Goal: Find contact information: Find contact information

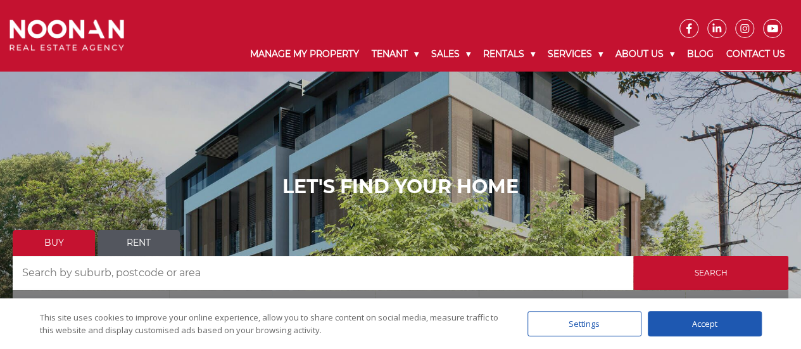
click at [770, 56] on link "Contact Us" at bounding box center [756, 54] width 72 height 33
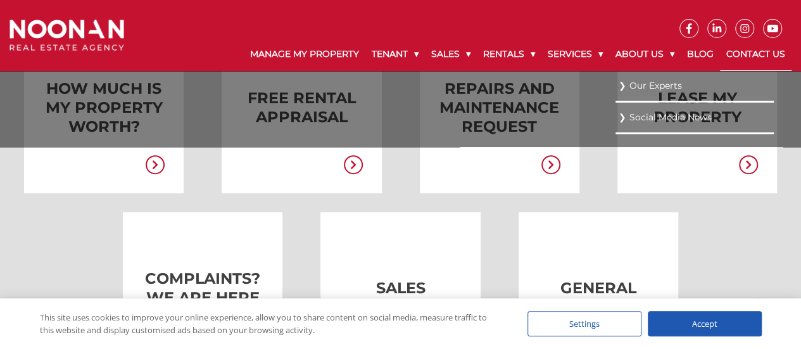
scroll to position [380, 0]
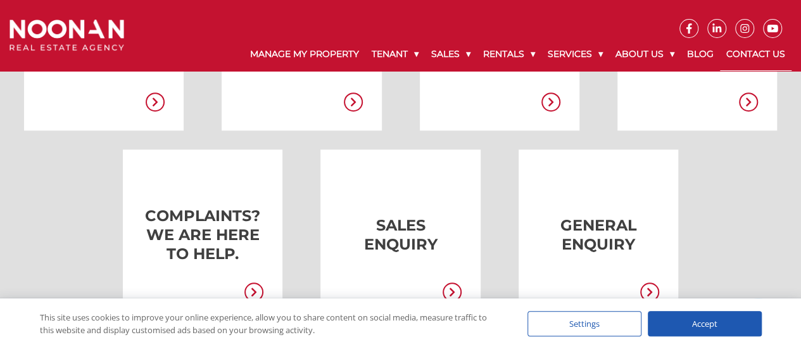
click at [702, 329] on div "Accept" at bounding box center [705, 323] width 114 height 25
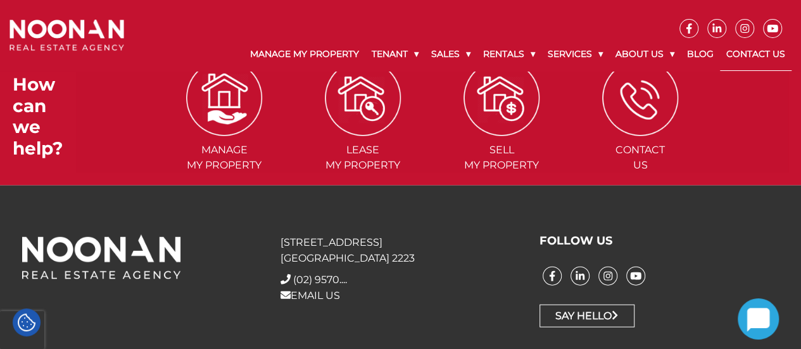
scroll to position [1355, 0]
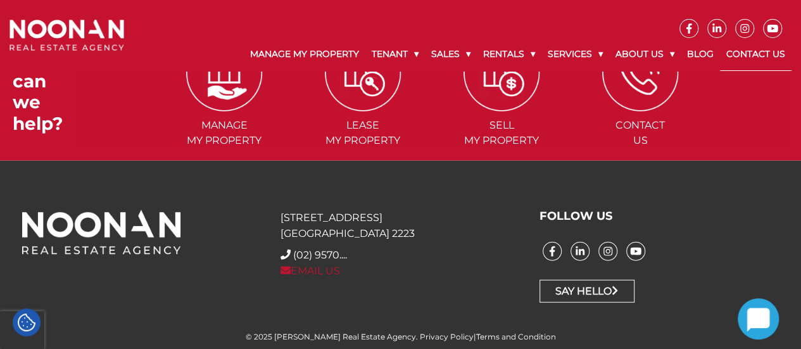
click at [332, 267] on link "EMAIL US" at bounding box center [311, 271] width 60 height 12
click at [319, 268] on link "EMAIL US" at bounding box center [311, 271] width 60 height 12
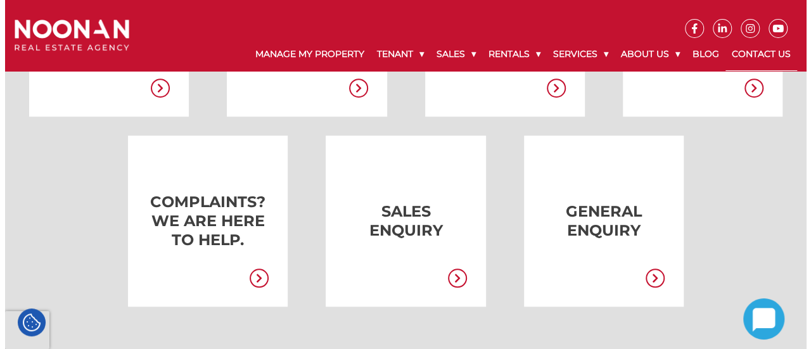
scroll to position [405, 0]
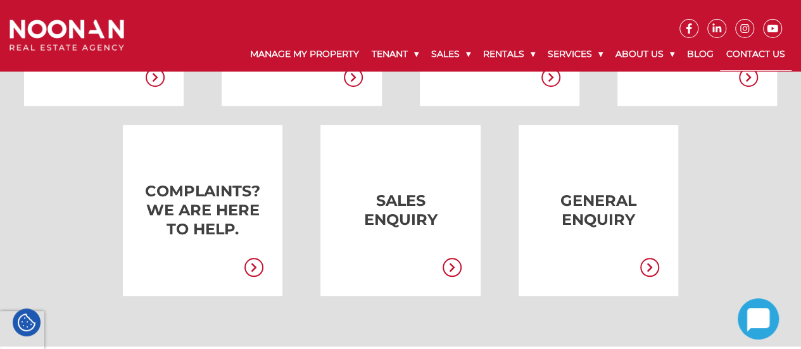
click at [652, 263] on icon at bounding box center [649, 267] width 19 height 19
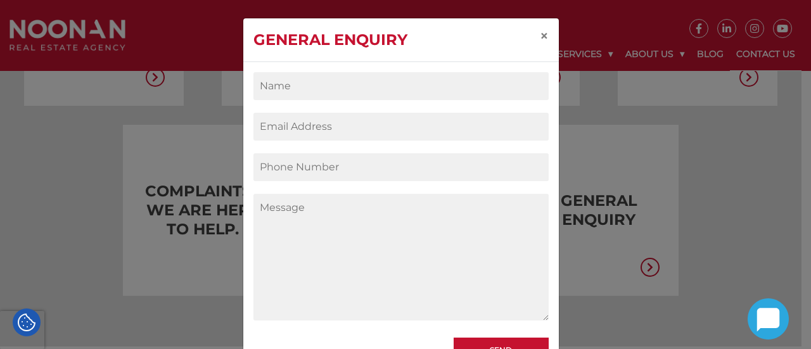
click at [381, 84] on input "Contact form" at bounding box center [400, 86] width 295 height 28
type input "Cathryn Robinson"
type input "kate.vanrooy@gmail.com"
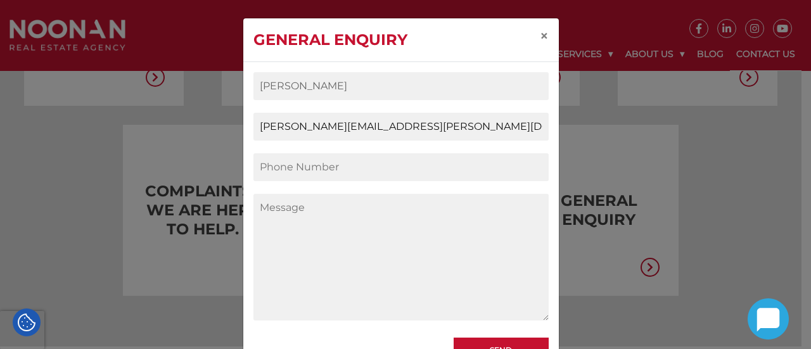
type input "0412091830"
click at [338, 215] on textarea "Contact form" at bounding box center [400, 257] width 295 height 127
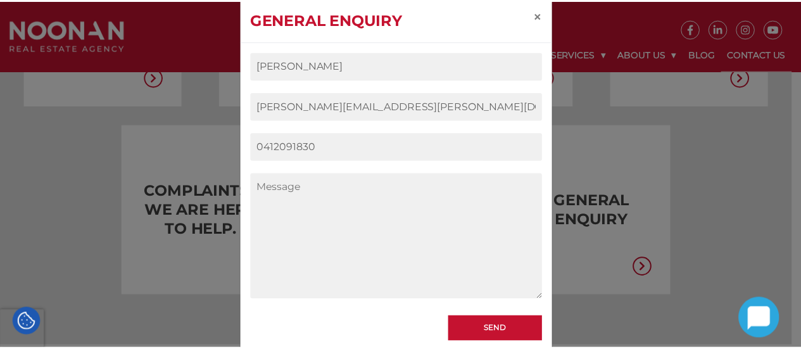
scroll to position [0, 0]
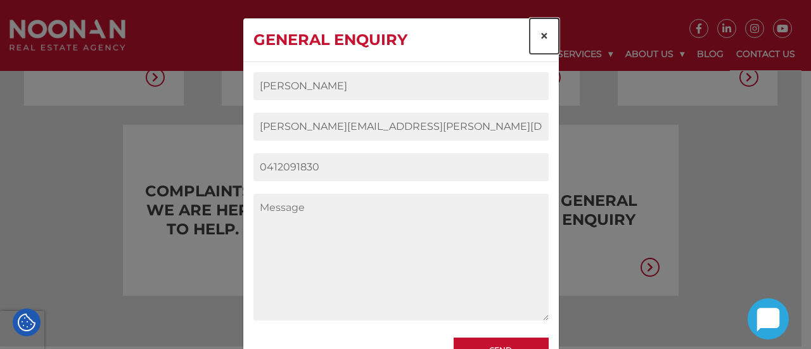
click at [546, 30] on button "×" at bounding box center [543, 35] width 29 height 35
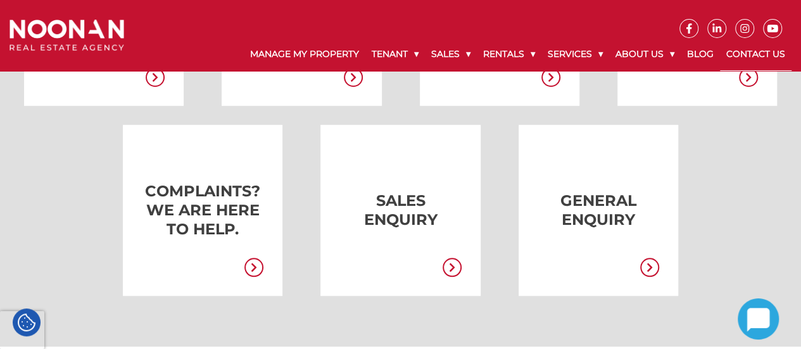
click at [756, 47] on link "Contact Us" at bounding box center [756, 54] width 72 height 33
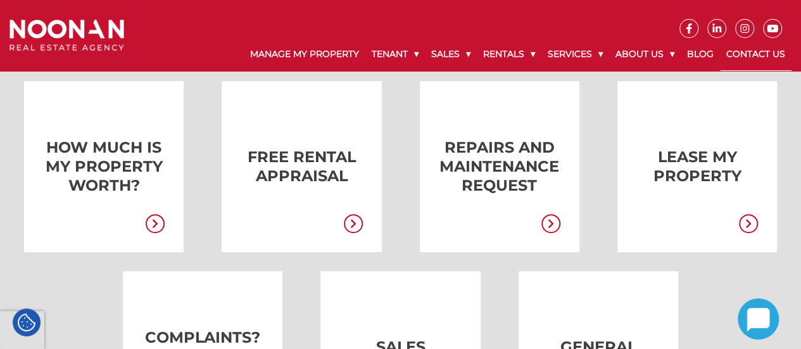
scroll to position [253, 0]
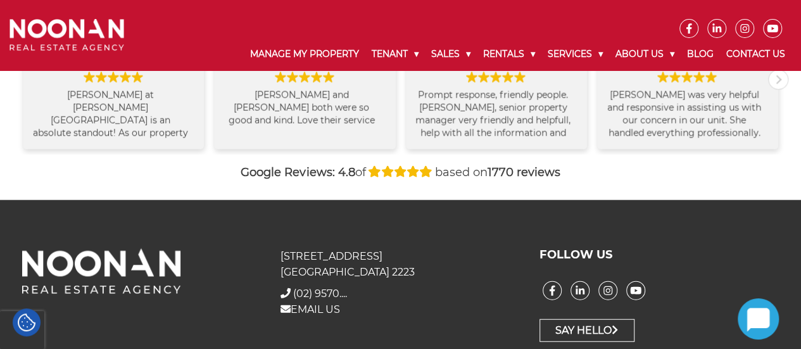
scroll to position [51, 0]
click at [320, 312] on link "EMAIL US" at bounding box center [311, 309] width 60 height 12
click at [691, 32] on icon at bounding box center [689, 28] width 18 height 10
